Goal: Information Seeking & Learning: Find specific fact

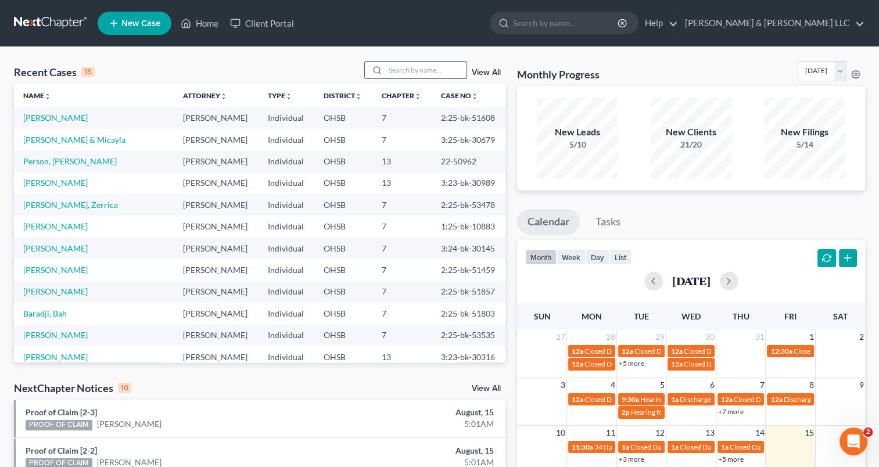
click at [405, 70] on input "search" at bounding box center [425, 70] width 81 height 17
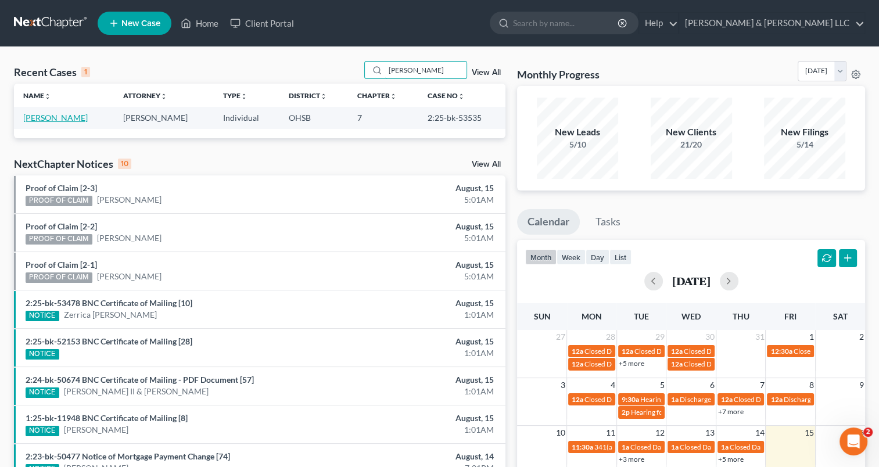
type input "[PERSON_NAME]"
click at [67, 120] on link "[PERSON_NAME]" at bounding box center [55, 118] width 64 height 10
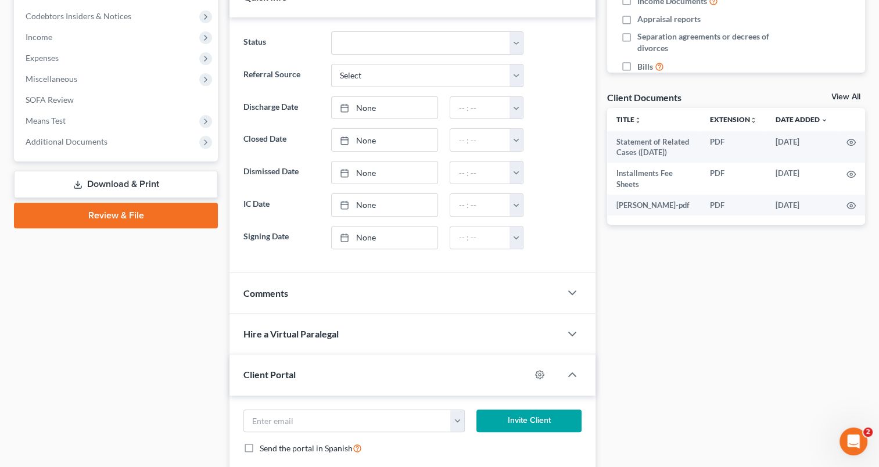
scroll to position [348, 0]
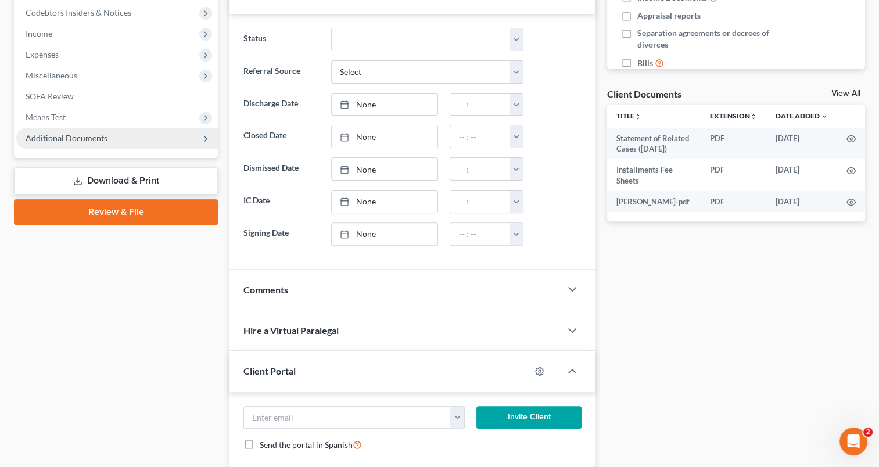
click at [60, 142] on span "Additional Documents" at bounding box center [117, 138] width 202 height 21
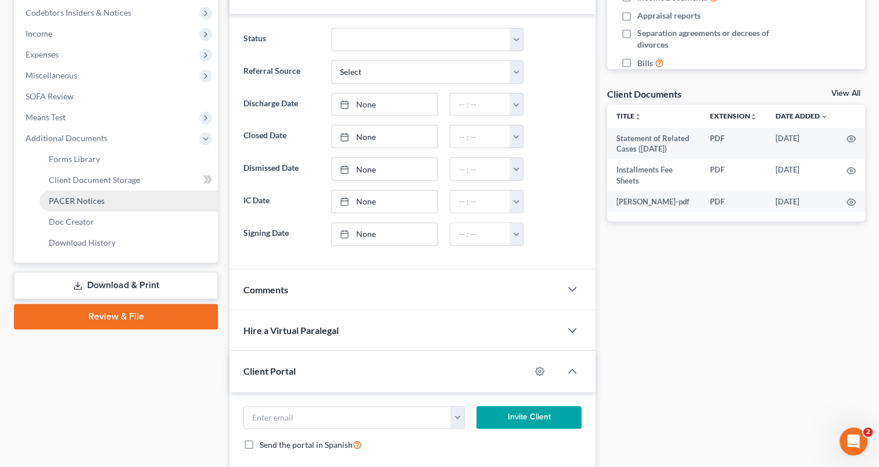
click at [73, 199] on span "PACER Notices" at bounding box center [77, 201] width 56 height 10
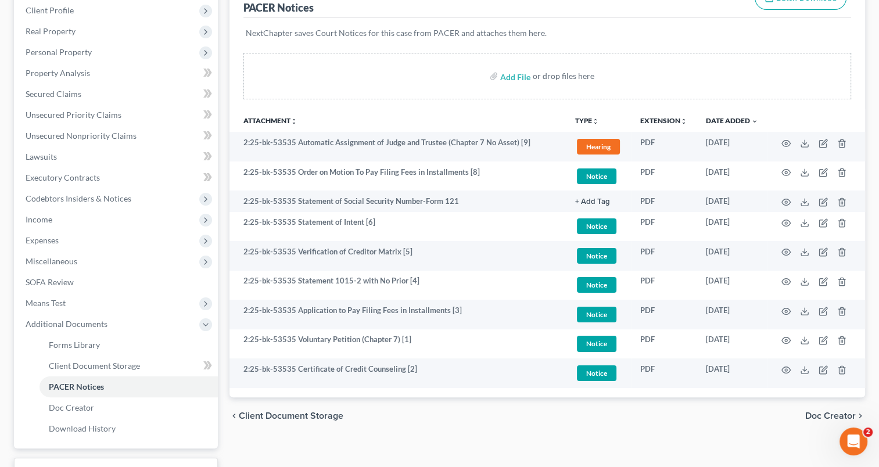
scroll to position [174, 0]
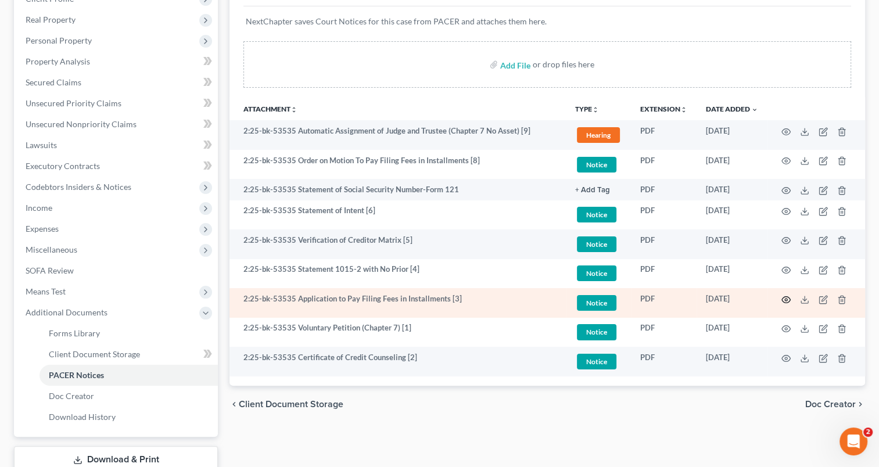
click at [785, 299] on circle "button" at bounding box center [786, 300] width 2 height 2
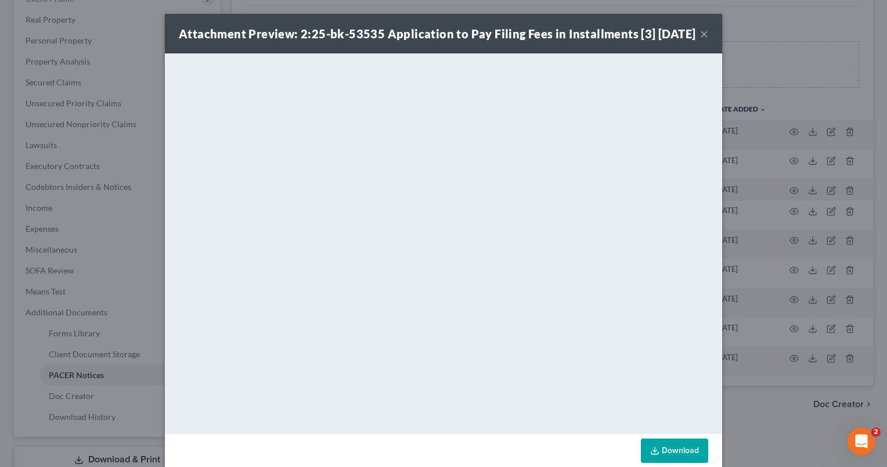
click at [700, 39] on button "×" at bounding box center [704, 34] width 8 height 14
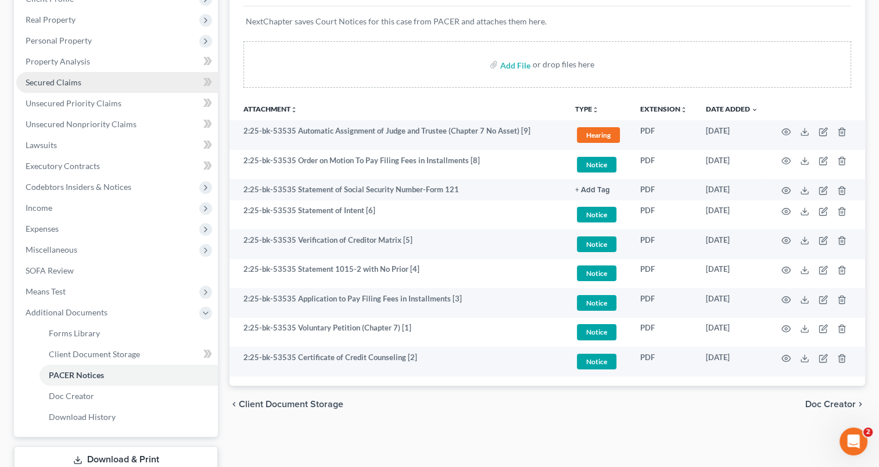
click at [49, 86] on span "Secured Claims" at bounding box center [54, 82] width 56 height 10
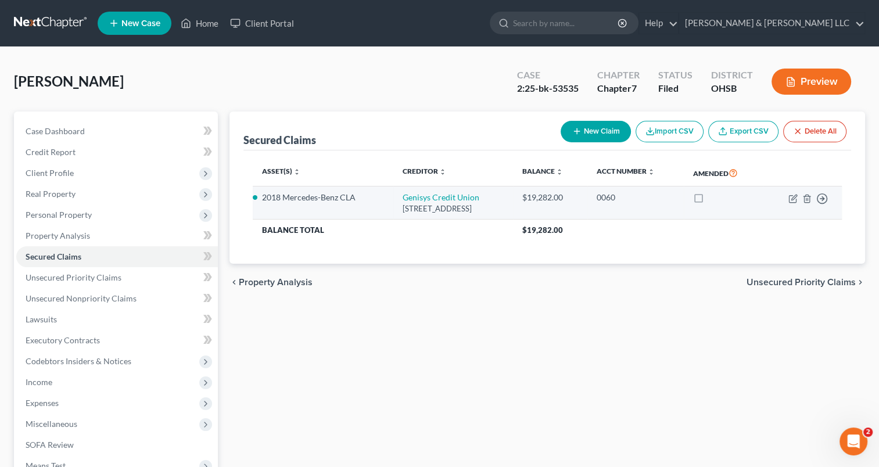
drag, startPoint x: 541, startPoint y: 211, endPoint x: 380, endPoint y: 197, distance: 162.1
click at [393, 197] on td "Genisys Credit Union [STREET_ADDRESS]" at bounding box center [453, 202] width 120 height 33
copy td "Genisys Credit Union [STREET_ADDRESS]"
